Goal: Task Accomplishment & Management: Complete application form

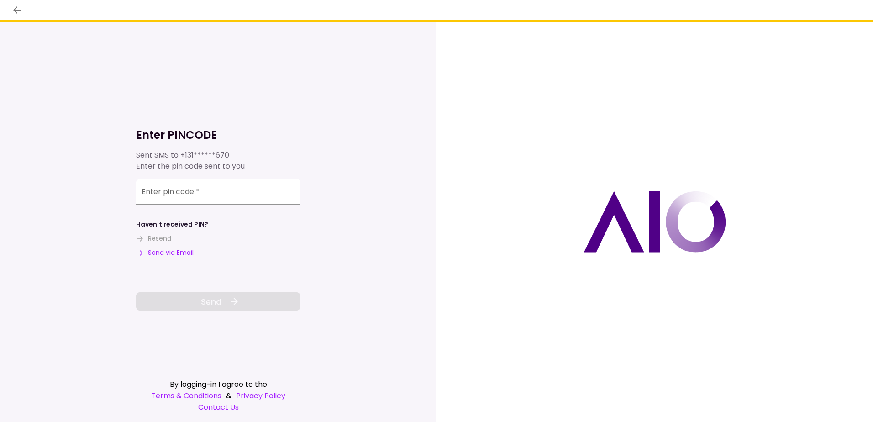
click at [180, 251] on button "Send via Email" at bounding box center [165, 253] width 58 height 10
click at [185, 194] on input "Enter pin code   *" at bounding box center [218, 193] width 164 height 26
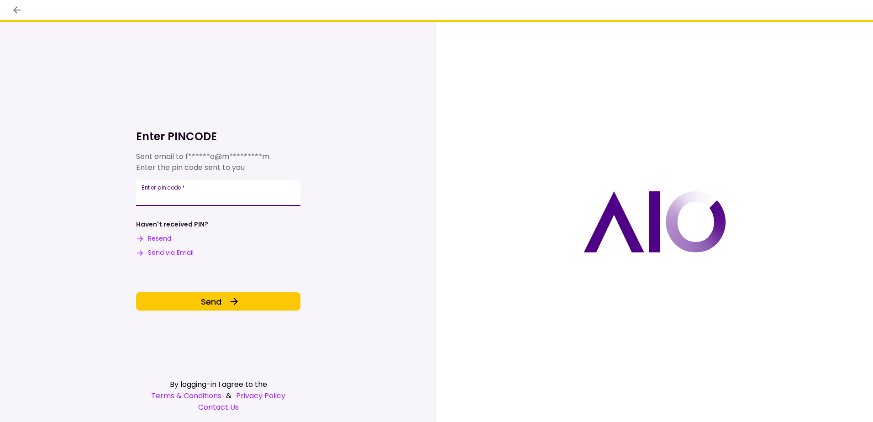
type input "******"
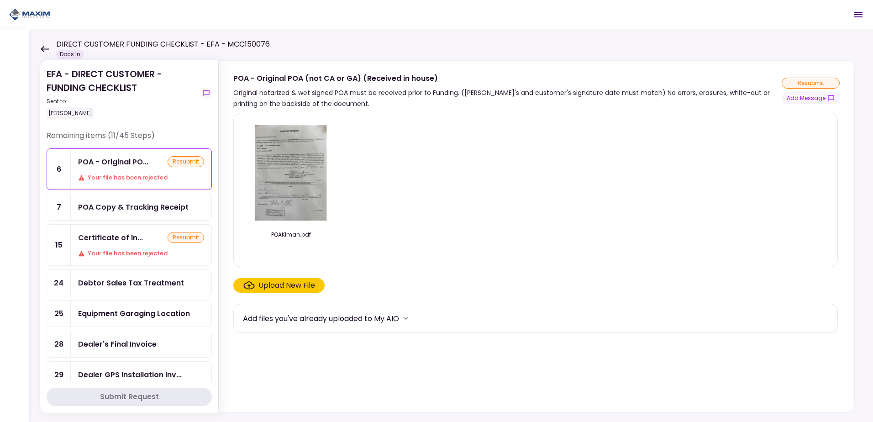
click at [136, 172] on div "POA - Original PO... resubmit Your file has been rejected" at bounding box center [141, 169] width 141 height 41
click at [292, 162] on img at bounding box center [290, 173] width 81 height 105
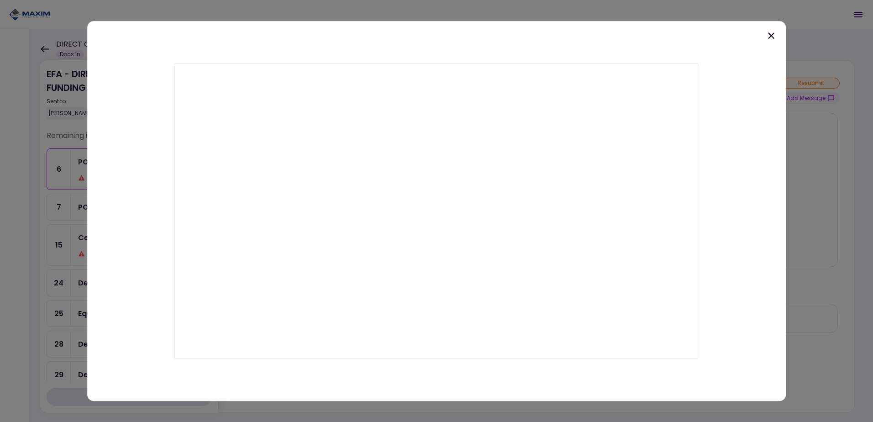
click at [770, 35] on icon at bounding box center [771, 35] width 6 height 6
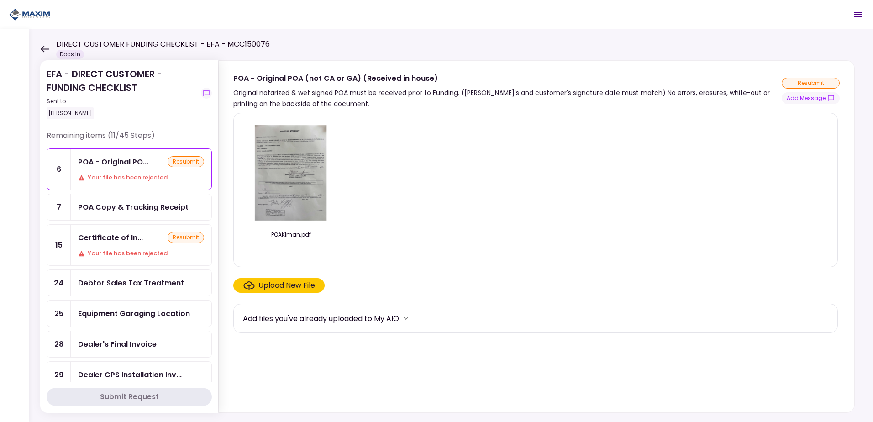
click at [280, 170] on img at bounding box center [290, 173] width 81 height 105
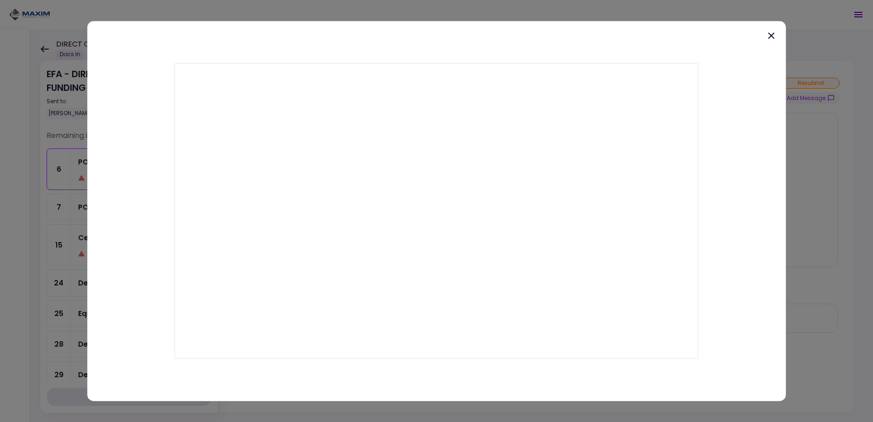
click at [770, 37] on icon at bounding box center [771, 35] width 11 height 11
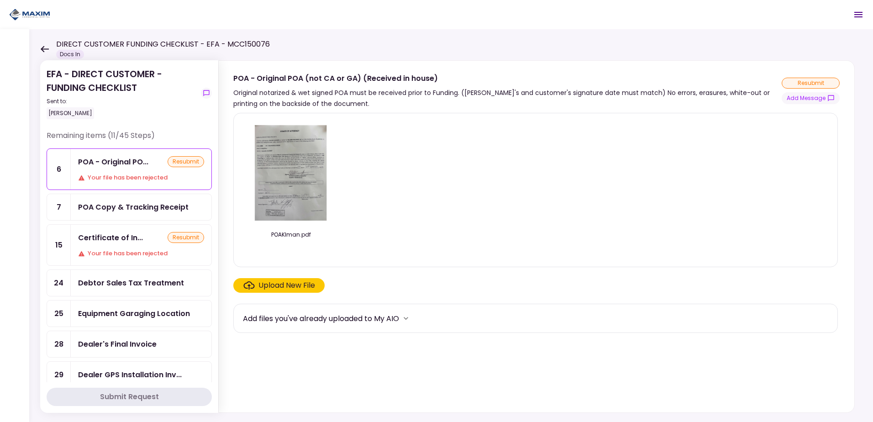
click at [121, 207] on div "POA Copy & Tracking Receipt" at bounding box center [133, 206] width 111 height 11
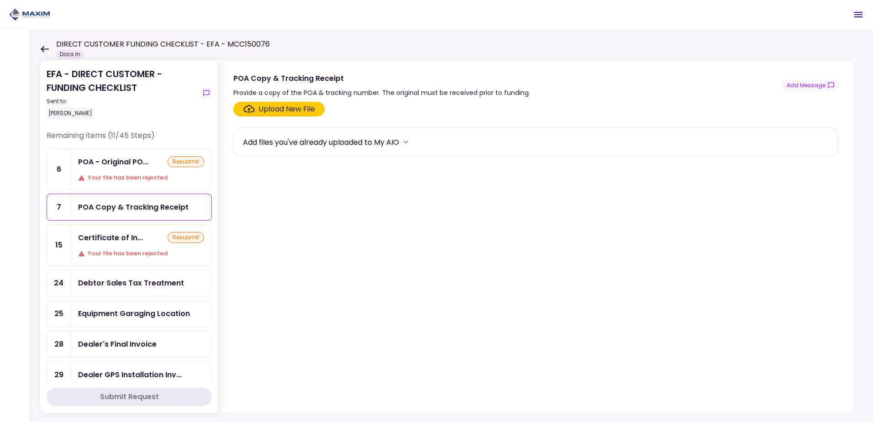
click at [117, 172] on div "POA - Original PO... resubmit Your file has been rejected" at bounding box center [141, 169] width 141 height 41
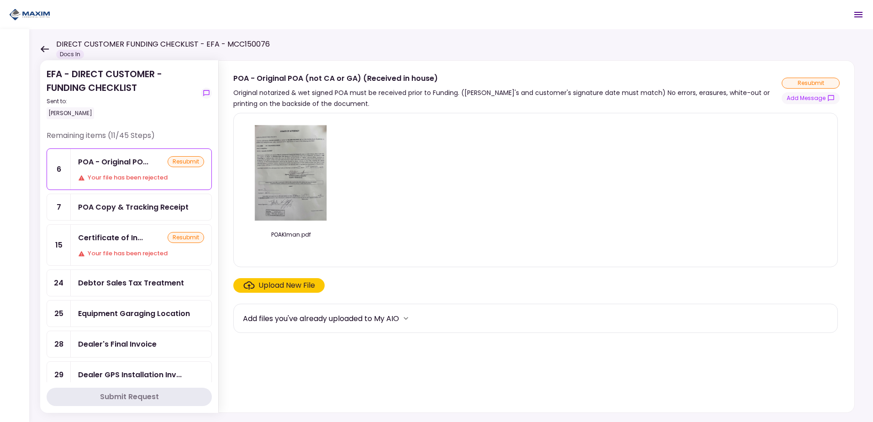
click at [118, 282] on div "Debtor Sales Tax Treatment" at bounding box center [131, 282] width 106 height 11
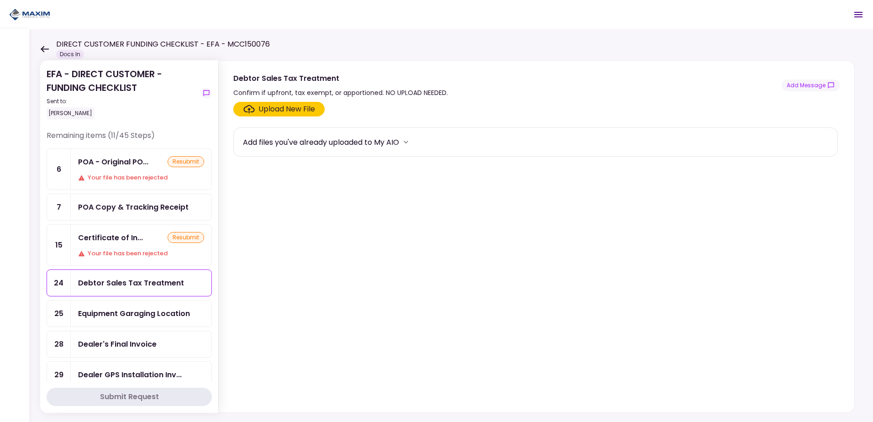
click at [273, 111] on div "Upload New File" at bounding box center [287, 109] width 57 height 11
click at [0, 0] on input "Upload New File" at bounding box center [0, 0] width 0 height 0
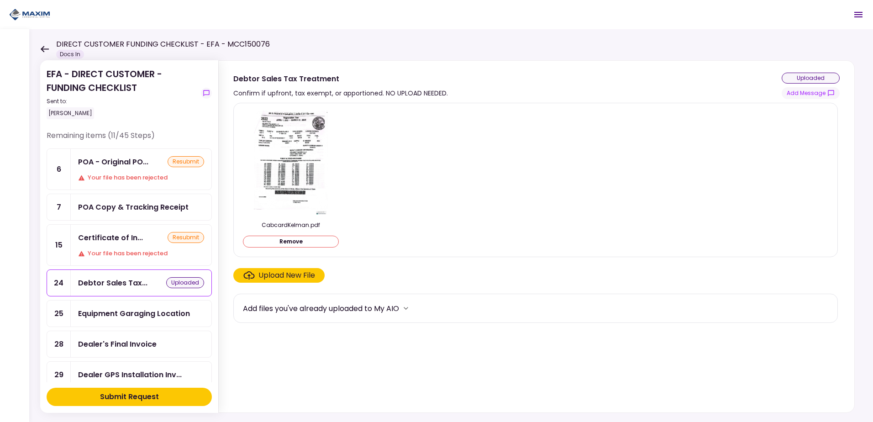
click at [122, 401] on div "Submit Request" at bounding box center [129, 397] width 59 height 11
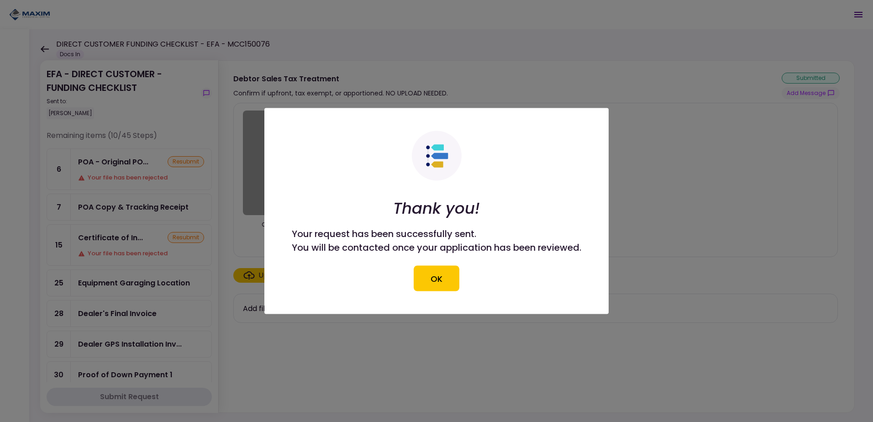
click at [436, 281] on button "OK" at bounding box center [437, 279] width 46 height 26
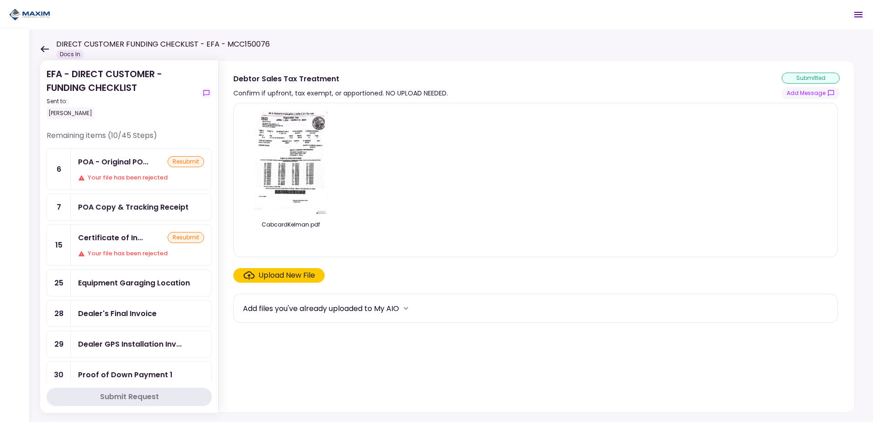
click at [120, 207] on div "POA Copy & Tracking Receipt" at bounding box center [133, 206] width 111 height 11
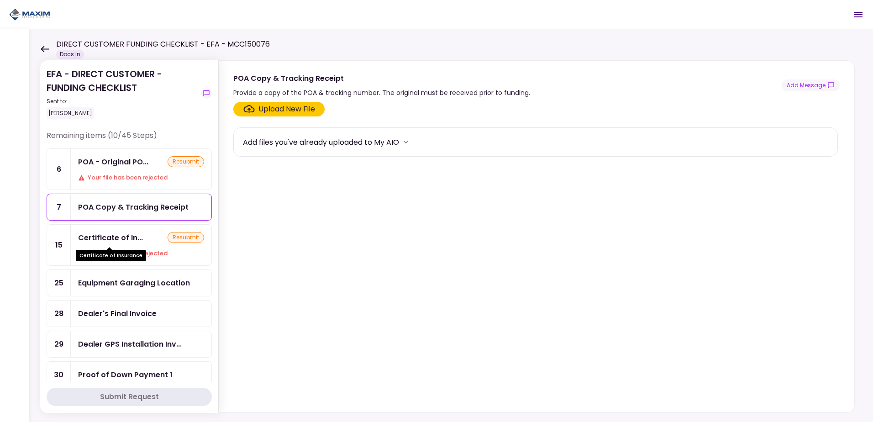
click at [115, 238] on div "Certificate of In..." at bounding box center [110, 237] width 65 height 11
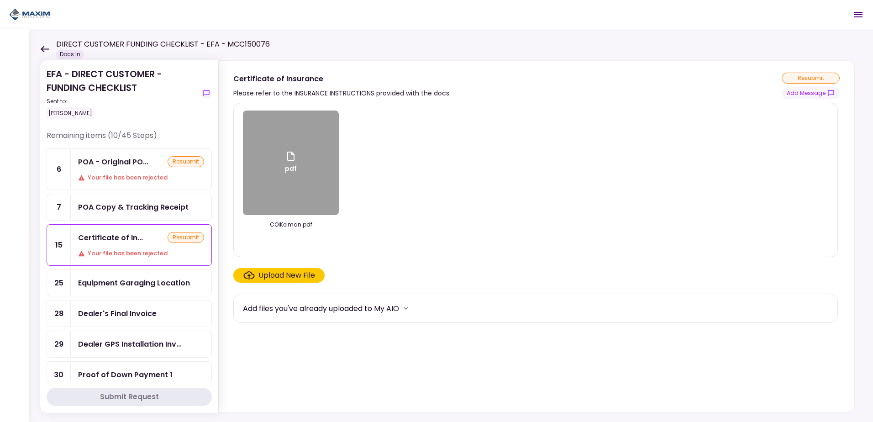
click at [298, 164] on div "pdf" at bounding box center [291, 163] width 96 height 105
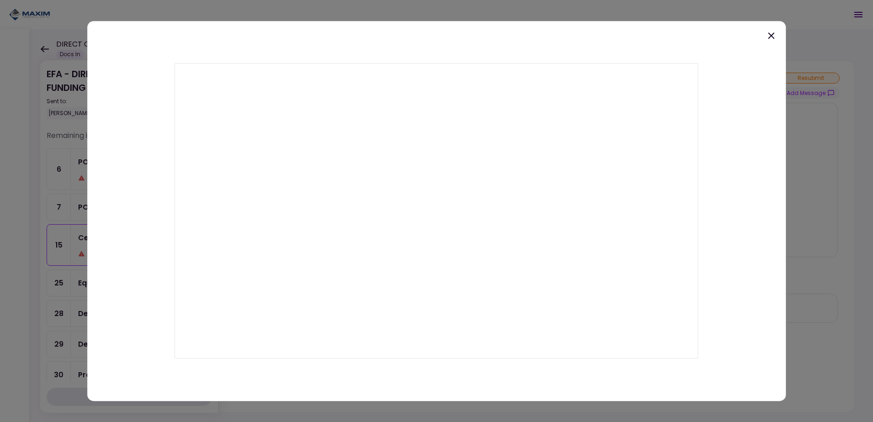
drag, startPoint x: 300, startPoint y: 164, endPoint x: 360, endPoint y: 34, distance: 143.5
drag, startPoint x: 348, startPoint y: 251, endPoint x: 341, endPoint y: 35, distance: 215.7
click at [774, 34] on icon at bounding box center [771, 35] width 11 height 11
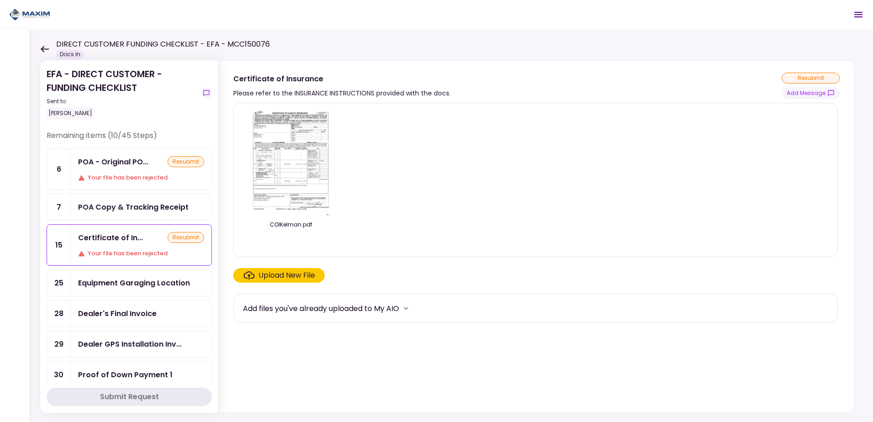
click at [134, 314] on div "Dealer's Final Invoice" at bounding box center [117, 313] width 79 height 11
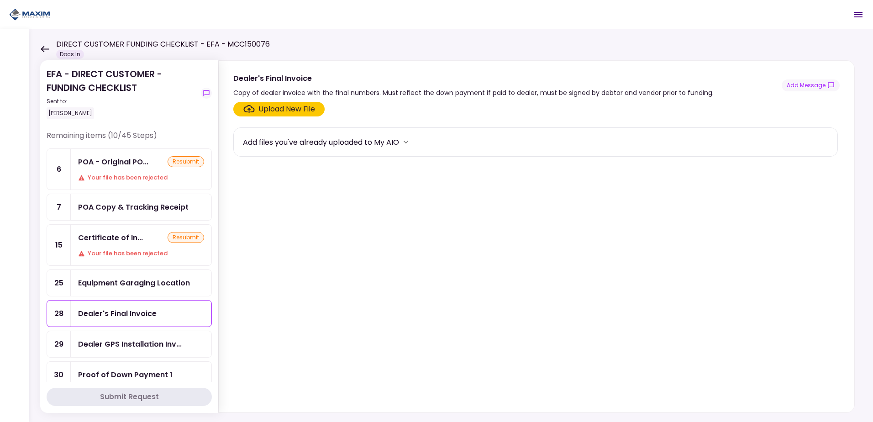
click at [131, 208] on div "POA Copy & Tracking Receipt" at bounding box center [133, 206] width 111 height 11
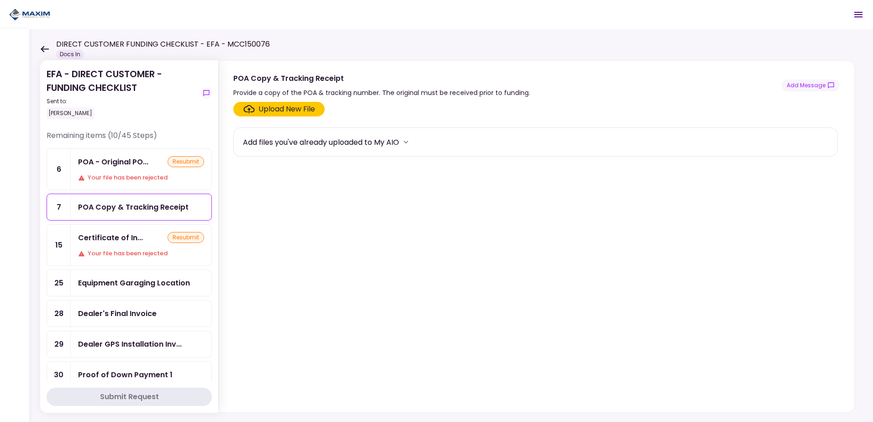
click at [275, 112] on div "Upload New File" at bounding box center [287, 109] width 57 height 11
click at [0, 0] on input "Upload New File" at bounding box center [0, 0] width 0 height 0
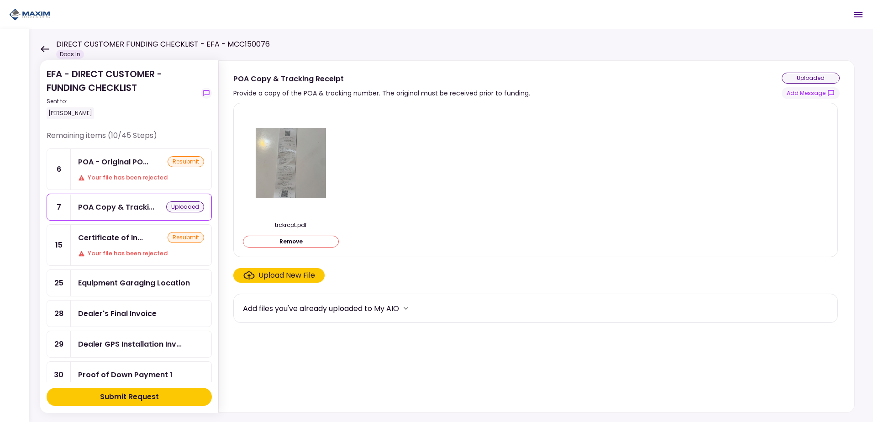
click at [111, 396] on div "Submit Request" at bounding box center [129, 397] width 59 height 11
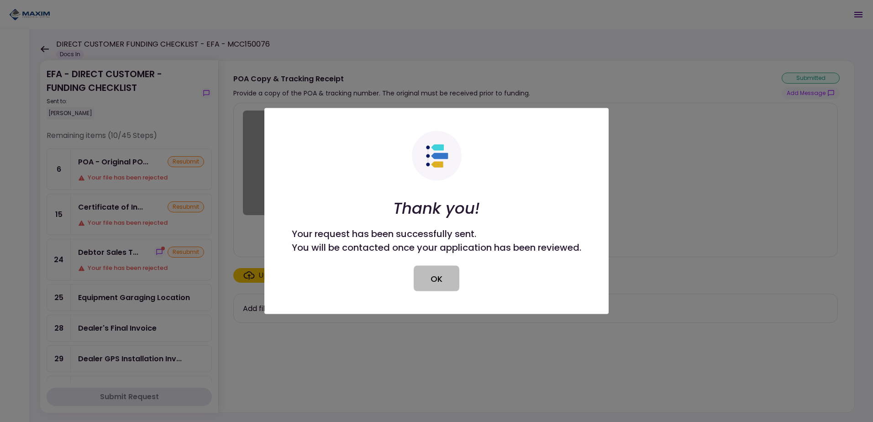
click at [447, 275] on button "OK" at bounding box center [437, 279] width 46 height 26
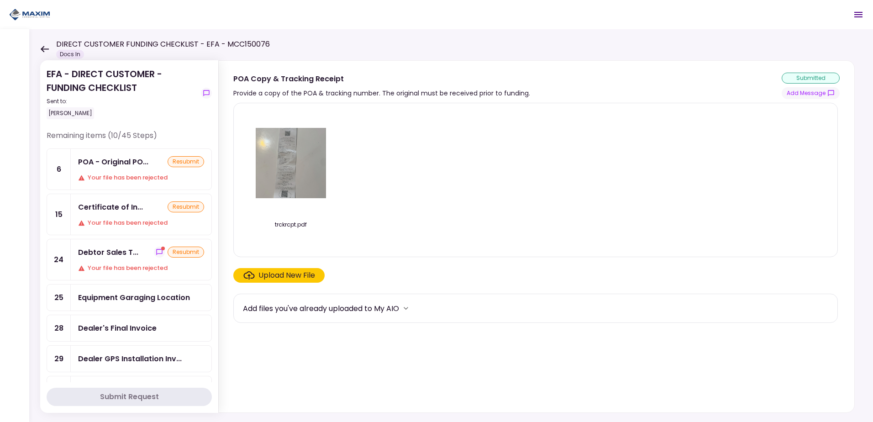
click at [156, 253] on icon "show-messages" at bounding box center [159, 252] width 7 height 7
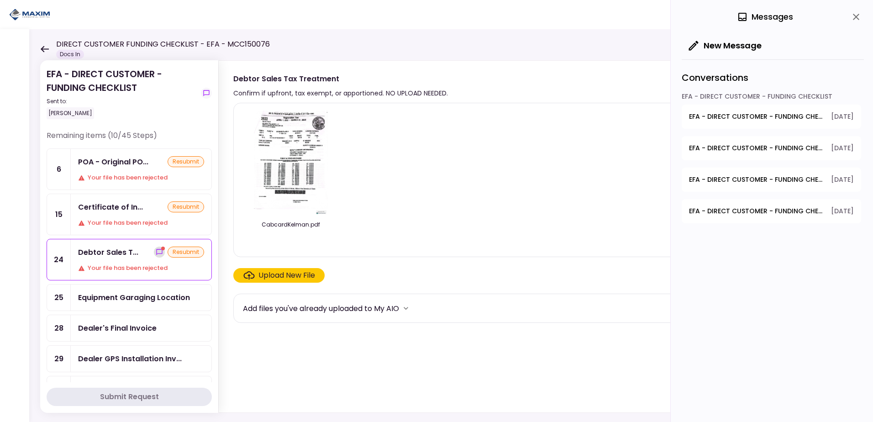
click at [156, 251] on icon "show-messages" at bounding box center [159, 252] width 6 height 6
click at [280, 157] on img at bounding box center [290, 163] width 81 height 105
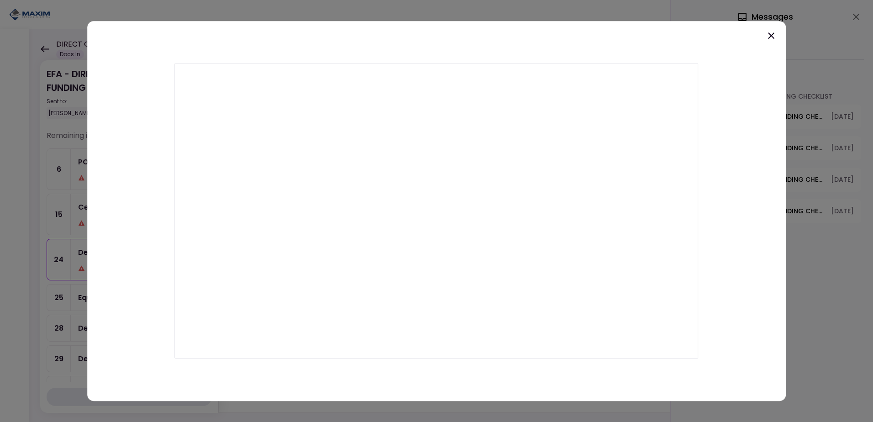
click at [768, 35] on icon at bounding box center [771, 35] width 11 height 11
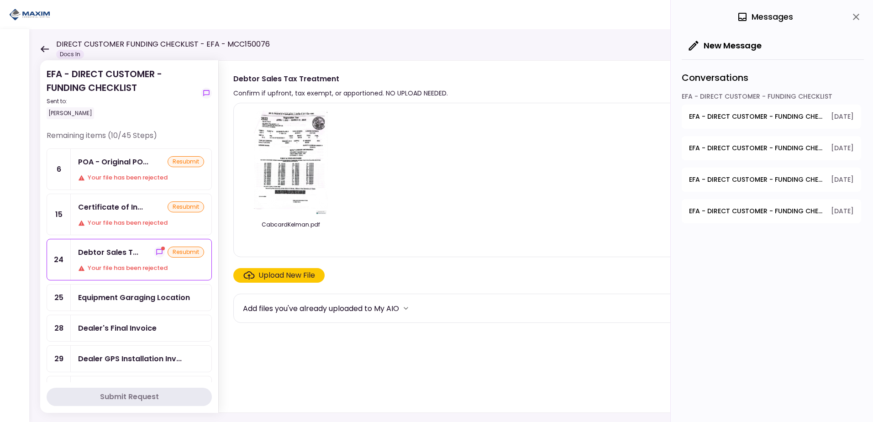
click at [738, 209] on span "EFA - DIRECT CUSTOMER - FUNDING CHECKLIST - Proof of Company FEIN" at bounding box center [757, 211] width 136 height 10
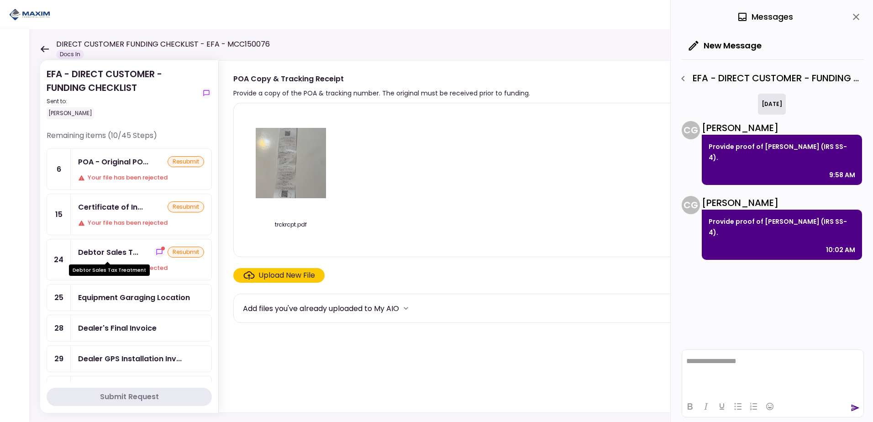
click at [121, 255] on div "Debtor Sales T..." at bounding box center [108, 252] width 60 height 11
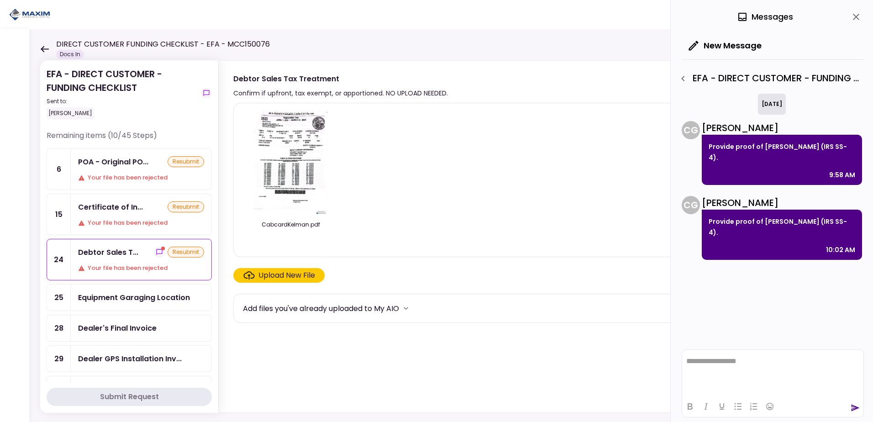
click at [161, 268] on div "Your file has been rejected" at bounding box center [141, 268] width 126 height 9
click at [115, 257] on div "Debtor Sales T..." at bounding box center [108, 252] width 60 height 11
click at [684, 73] on icon "button" at bounding box center [683, 78] width 11 height 11
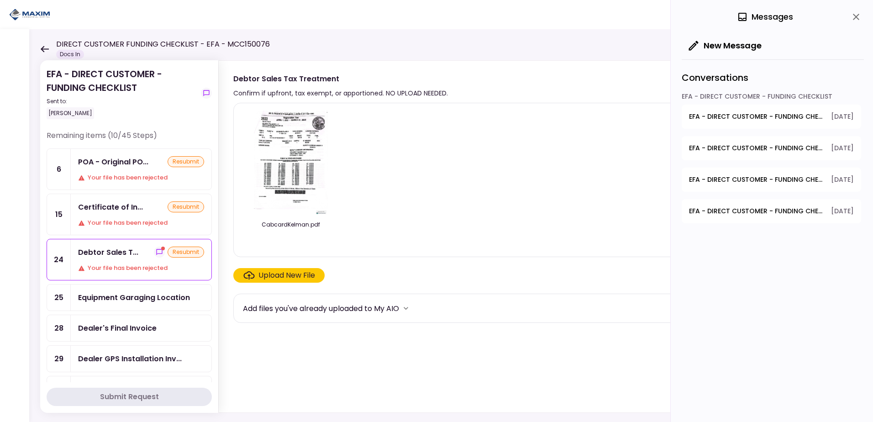
click at [739, 114] on span "EFA - DIRECT CUSTOMER - FUNDING CHECKLIST - POA - Original POA (not CA or GA) (…" at bounding box center [757, 117] width 136 height 10
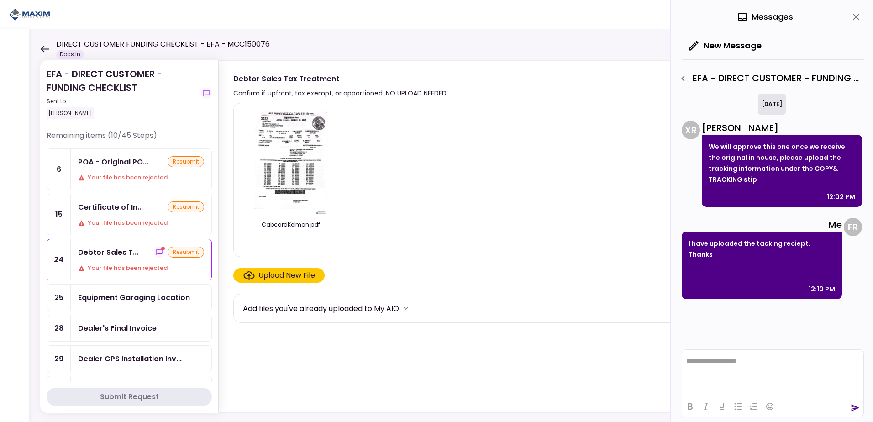
click at [126, 215] on div "Certificate of In... resubmit Your file has been rejected" at bounding box center [141, 214] width 141 height 41
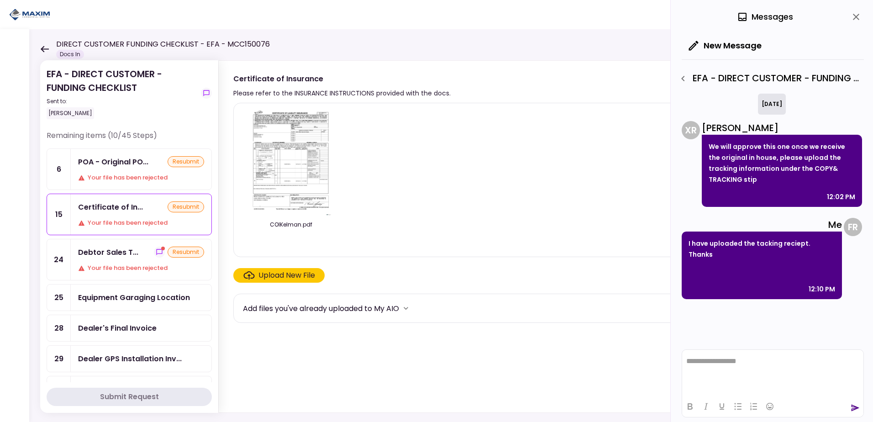
click at [118, 160] on div "POA - Original PO..." at bounding box center [113, 161] width 70 height 11
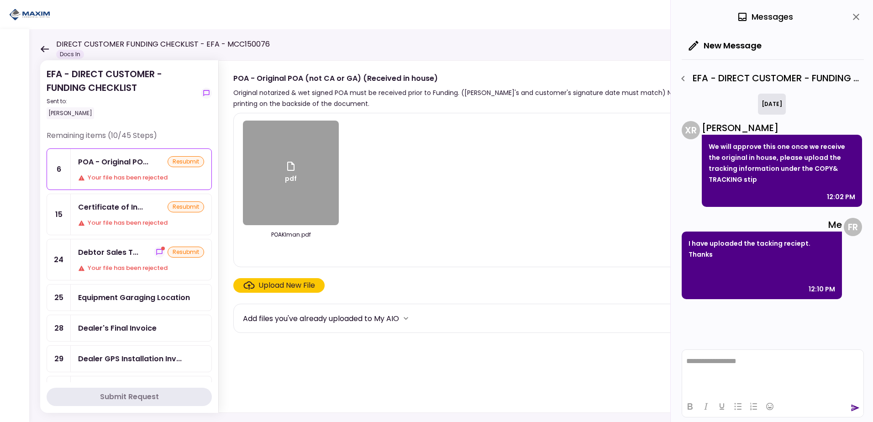
click at [106, 276] on div "Debtor Sales T... resubmit Your file has been rejected" at bounding box center [141, 259] width 141 height 41
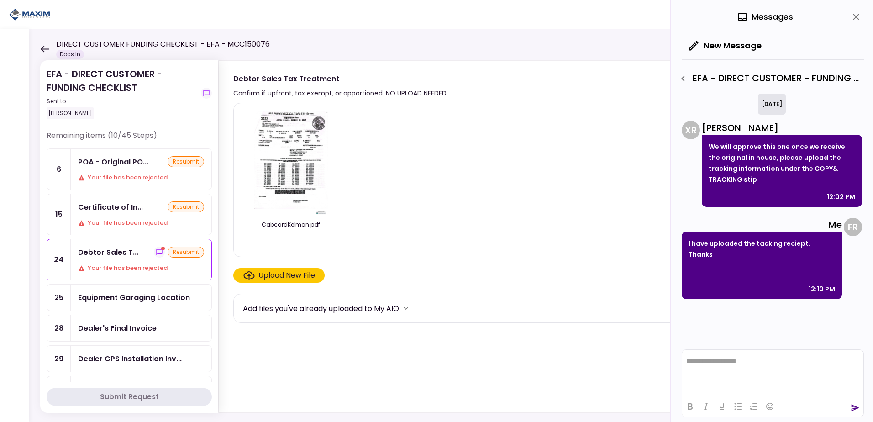
click at [176, 265] on div "Your file has been rejected" at bounding box center [141, 268] width 126 height 9
click at [95, 257] on div "Debtor Sales T..." at bounding box center [108, 252] width 60 height 11
click at [110, 251] on div "Debtor Sales T..." at bounding box center [108, 252] width 60 height 11
click at [532, 188] on div "CabcardKelman.pdf" at bounding box center [536, 180] width 586 height 139
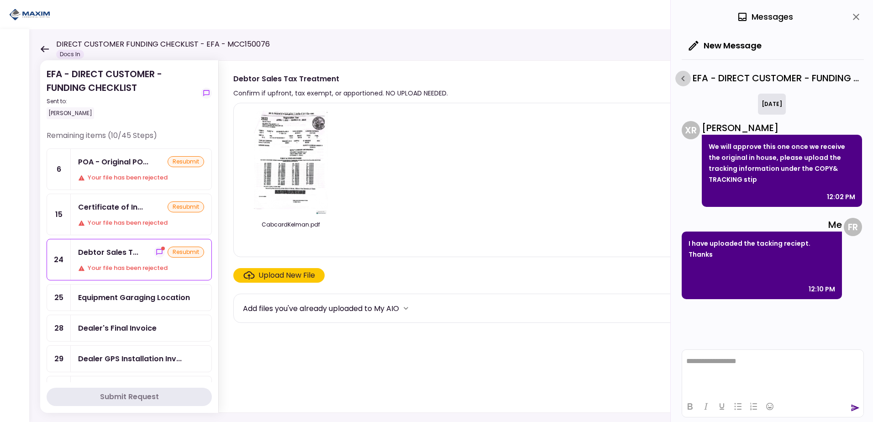
click at [683, 78] on icon "button" at bounding box center [683, 78] width 3 height 5
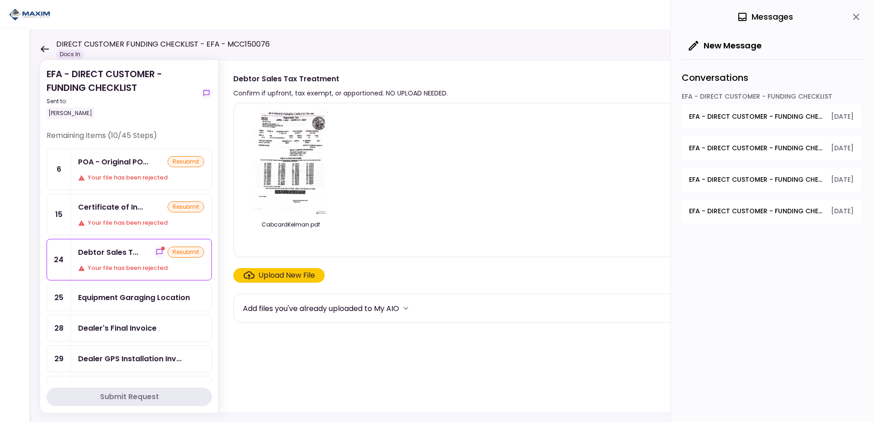
click at [275, 151] on img at bounding box center [290, 163] width 81 height 105
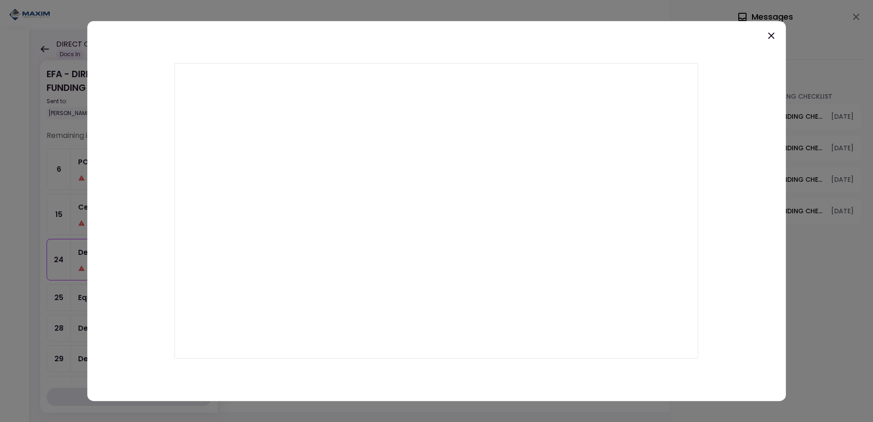
click at [770, 36] on icon at bounding box center [771, 35] width 11 height 11
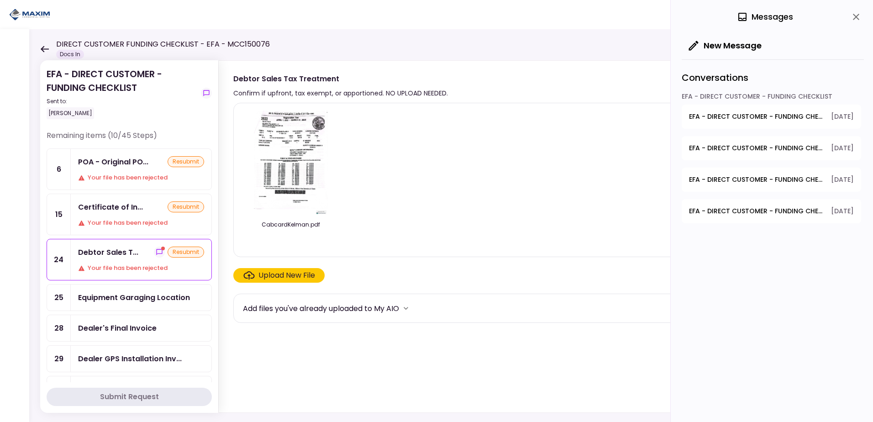
click at [273, 137] on img at bounding box center [290, 163] width 81 height 105
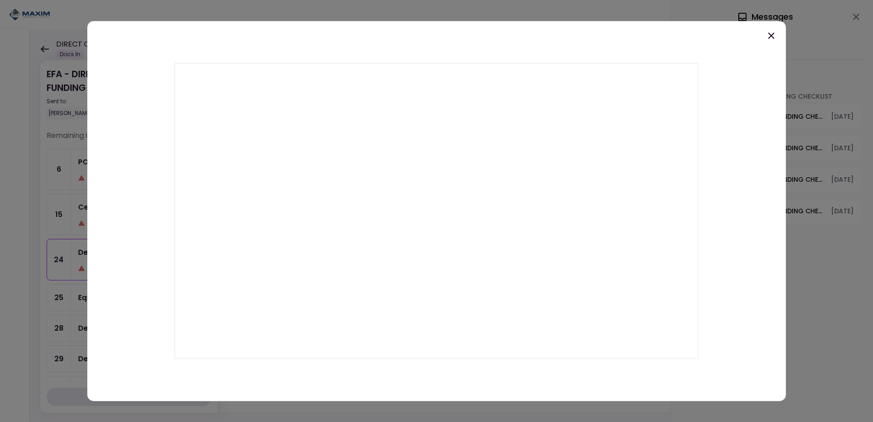
click at [771, 37] on icon at bounding box center [771, 35] width 11 height 11
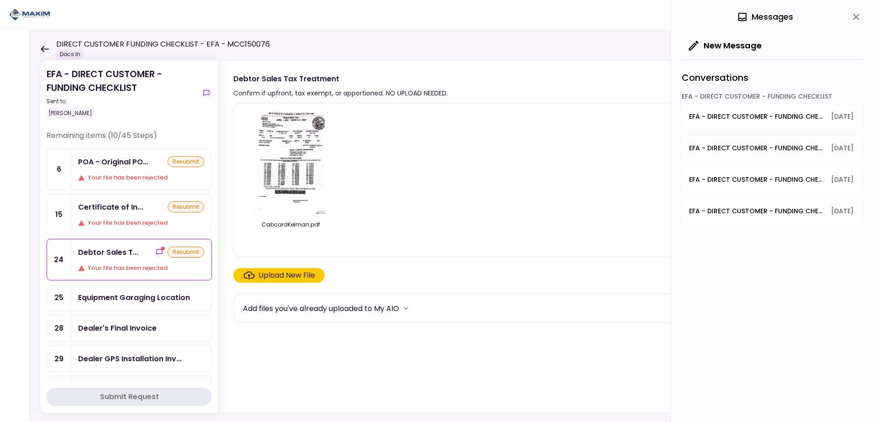
click at [130, 214] on div "Certificate of In... resubmit Your file has been rejected" at bounding box center [141, 214] width 141 height 41
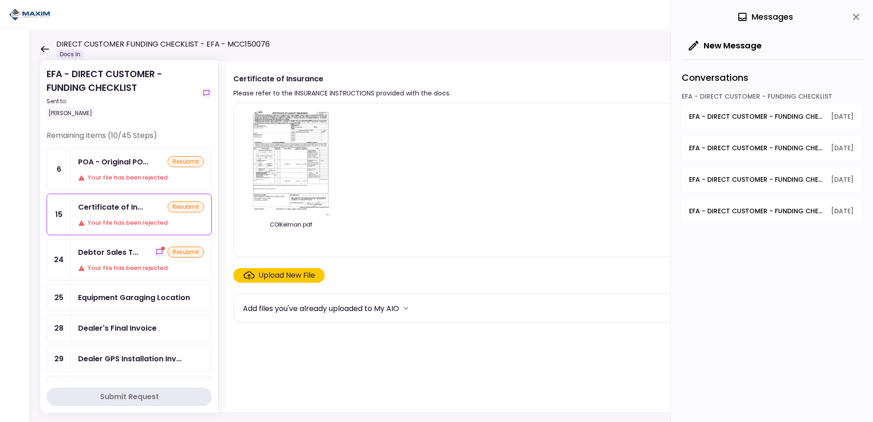
click at [182, 207] on div "resubmit" at bounding box center [186, 206] width 37 height 11
click at [270, 272] on div "Upload New File" at bounding box center [287, 275] width 57 height 11
click at [0, 0] on input "Upload New File" at bounding box center [0, 0] width 0 height 0
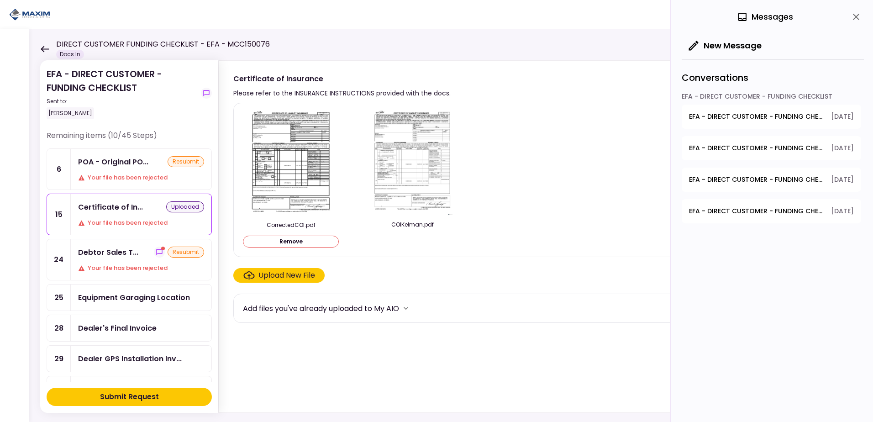
click at [432, 168] on img at bounding box center [412, 163] width 81 height 105
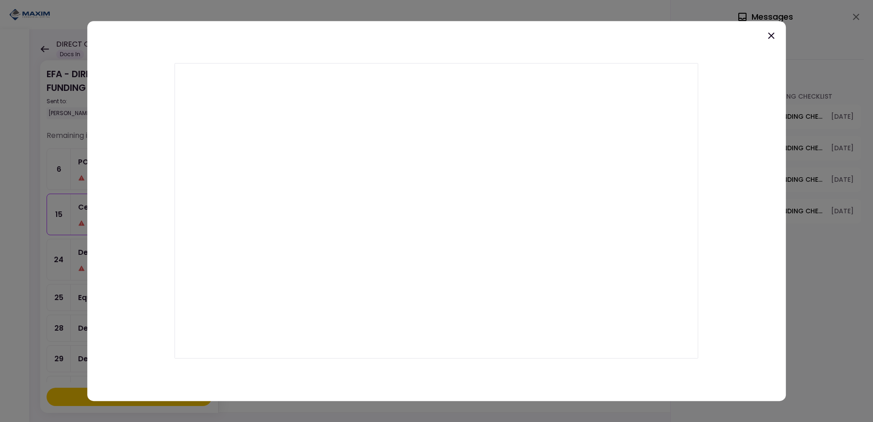
click at [772, 37] on icon at bounding box center [771, 35] width 11 height 11
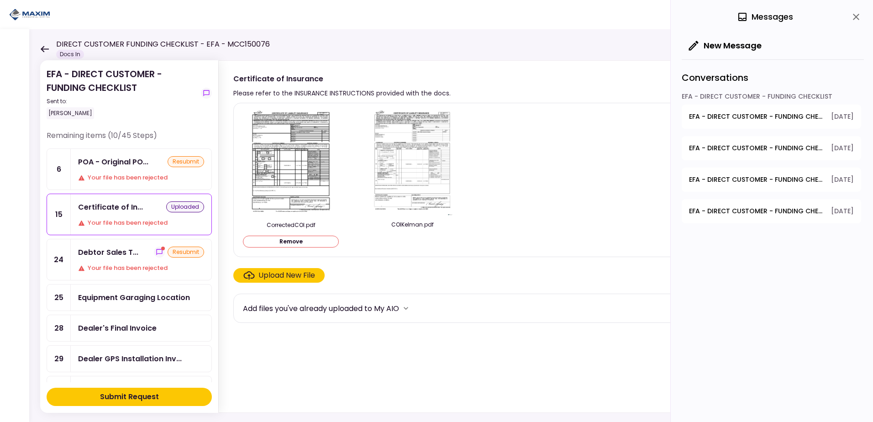
click at [122, 399] on div "Submit Request" at bounding box center [129, 397] width 59 height 11
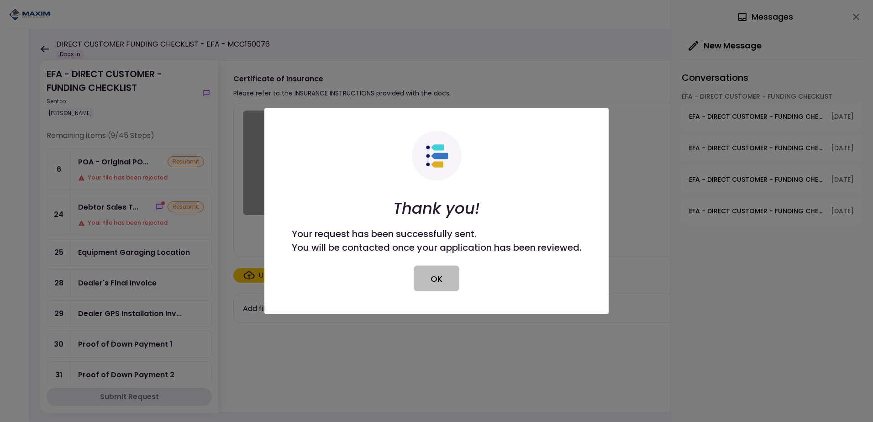
click at [426, 279] on button "OK" at bounding box center [437, 279] width 46 height 26
